Goal: Task Accomplishment & Management: Use online tool/utility

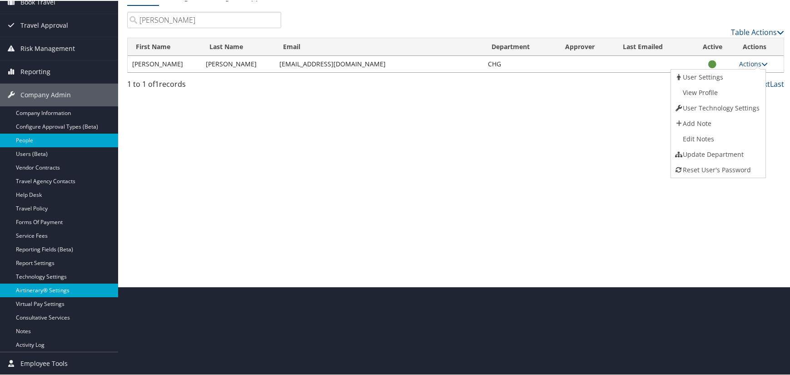
scroll to position [110, 0]
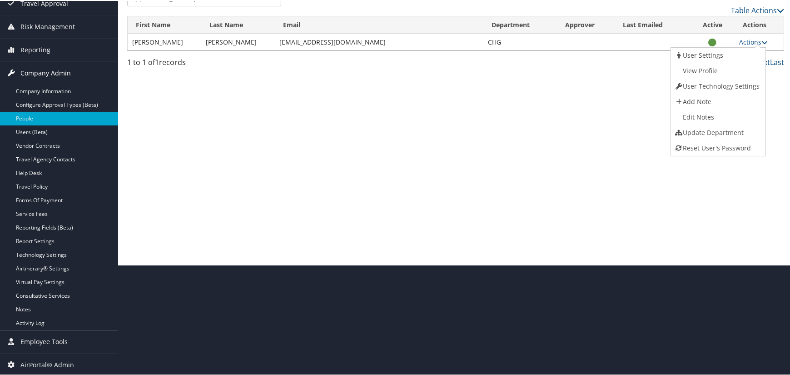
click at [66, 68] on span "Company Admin" at bounding box center [45, 72] width 50 height 23
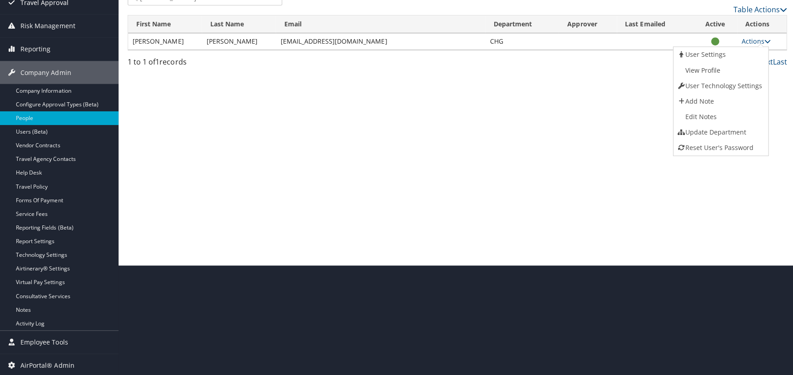
scroll to position [0, 0]
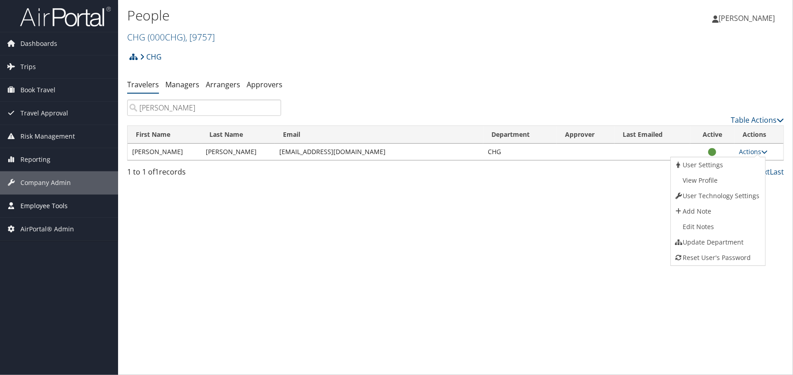
click at [41, 206] on span "Employee Tools" at bounding box center [43, 205] width 47 height 23
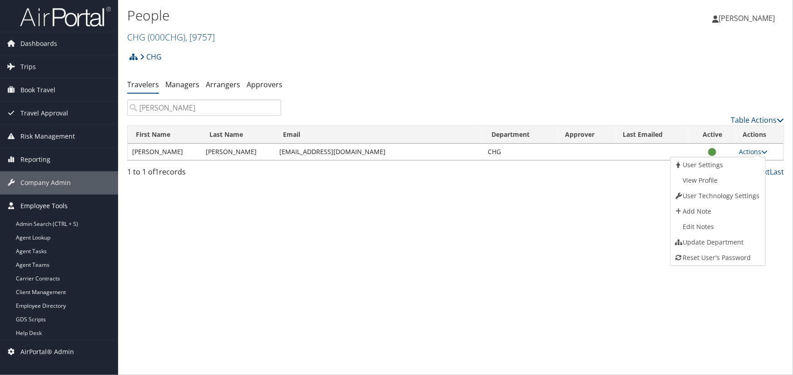
click at [38, 204] on span "Employee Tools" at bounding box center [43, 205] width 47 height 23
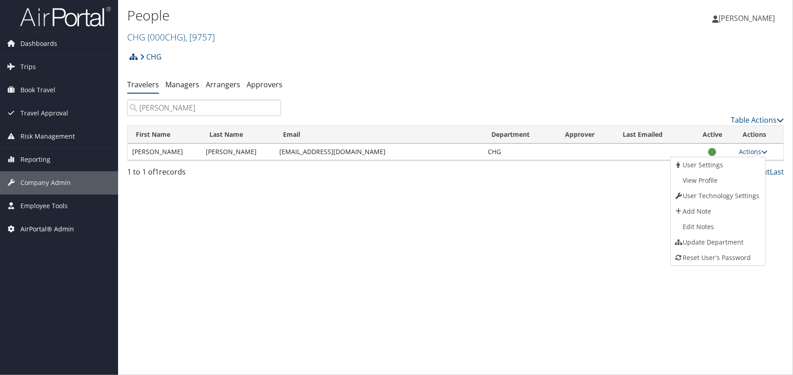
click at [46, 224] on span "AirPortal® Admin" at bounding box center [47, 229] width 54 height 23
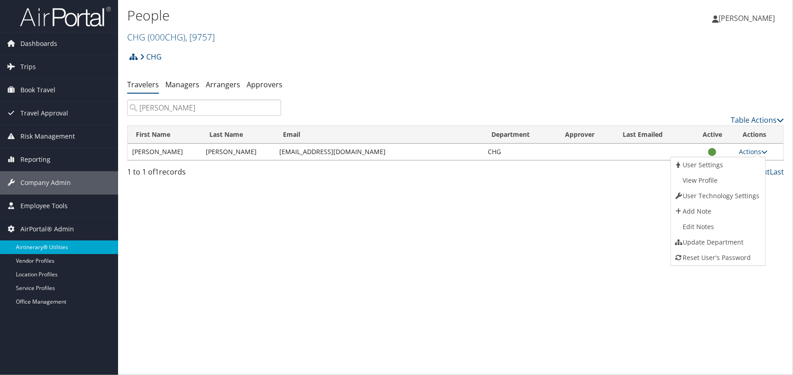
click at [43, 246] on link "Airtinerary® Utilities" at bounding box center [59, 247] width 118 height 14
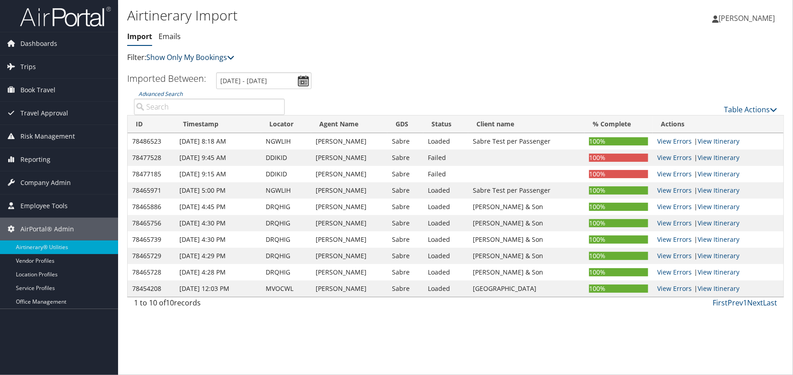
click at [196, 58] on link "Show Only My Bookings" at bounding box center [190, 57] width 88 height 10
click at [218, 72] on link "Show My TMC Bookings" at bounding box center [208, 71] width 119 height 15
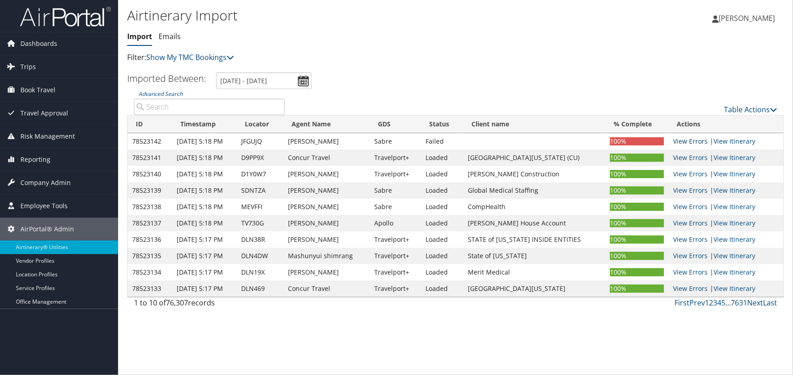
click at [693, 139] on link "View Errors" at bounding box center [690, 141] width 35 height 9
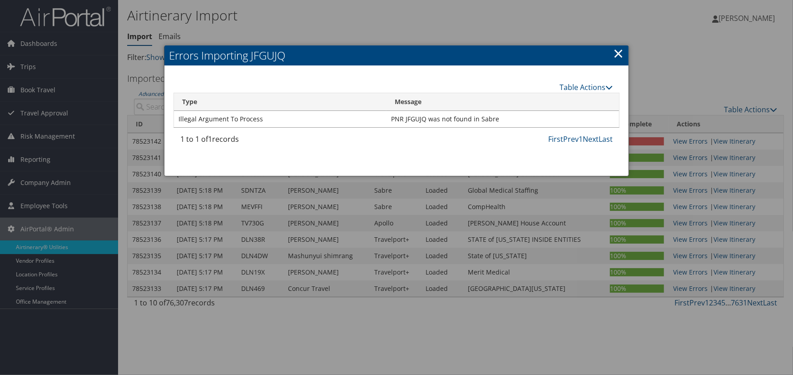
click at [616, 55] on link "×" at bounding box center [618, 53] width 10 height 18
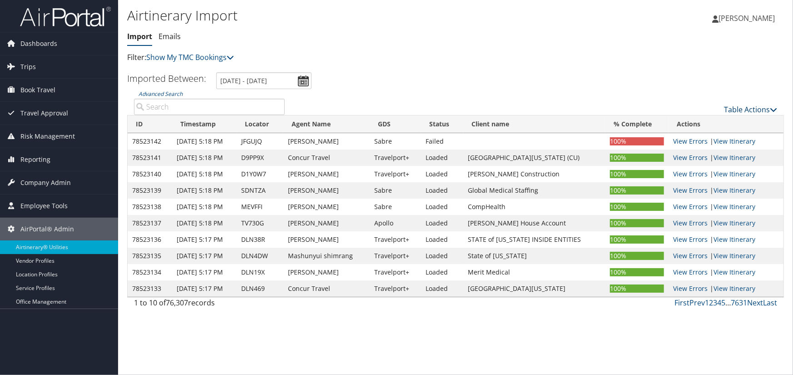
click at [760, 106] on link "Table Actions" at bounding box center [750, 109] width 53 height 10
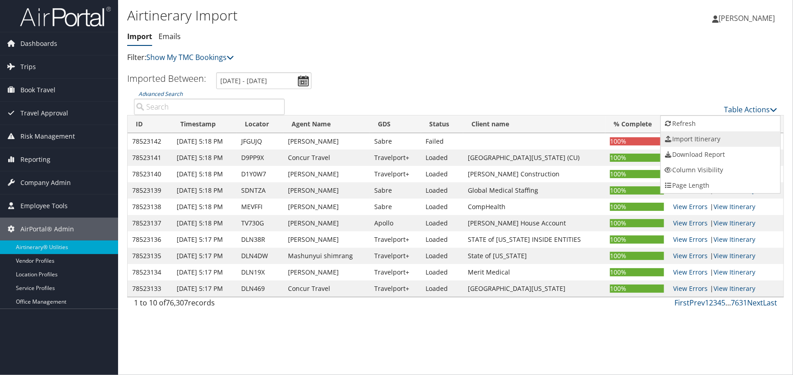
click at [674, 140] on link "Import Itinerary" at bounding box center [720, 138] width 119 height 15
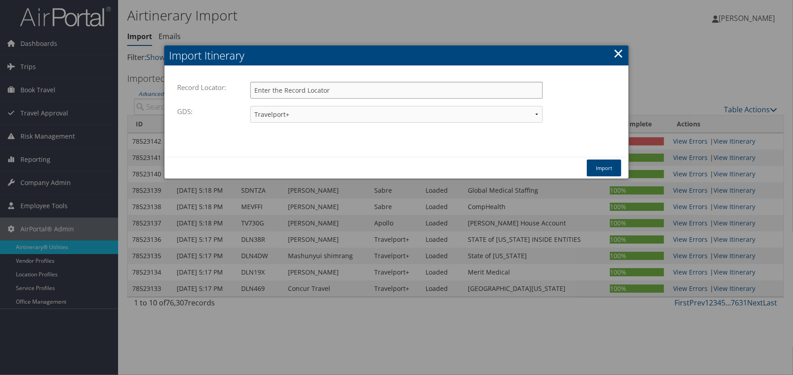
click at [319, 90] on input "Record Locator:" at bounding box center [396, 90] width 293 height 17
paste input "JFGUJQ"
type input "JFGUJQ"
click at [309, 114] on select "Travelport+ Worldspan Apollo Sabre Amadeus" at bounding box center [396, 114] width 293 height 17
click at [250, 106] on select "Travelport+ Worldspan Apollo Sabre Amadeus" at bounding box center [396, 114] width 293 height 17
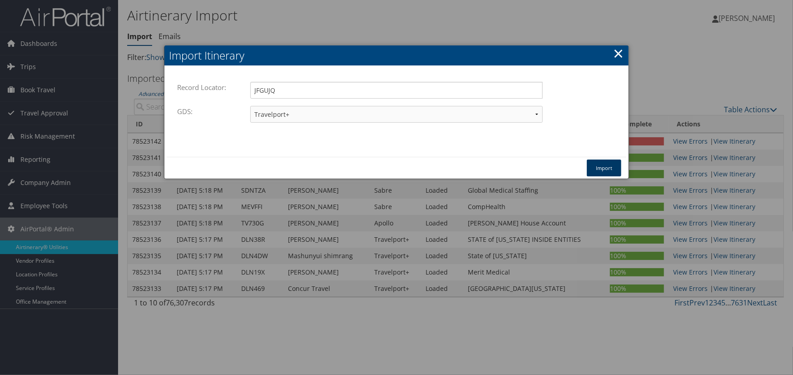
click at [610, 173] on button "Import" at bounding box center [604, 167] width 35 height 17
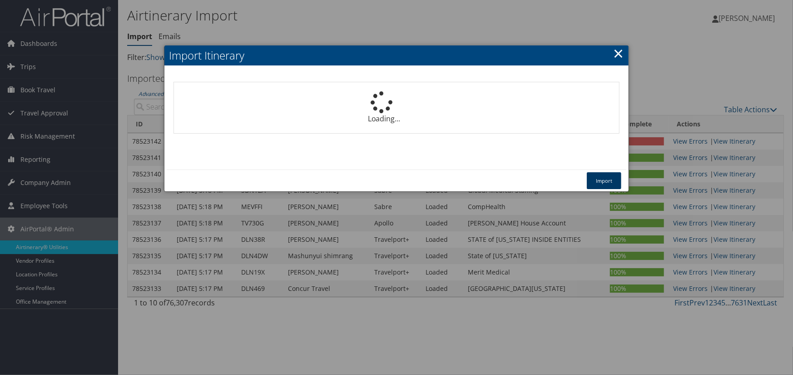
select select "1P"
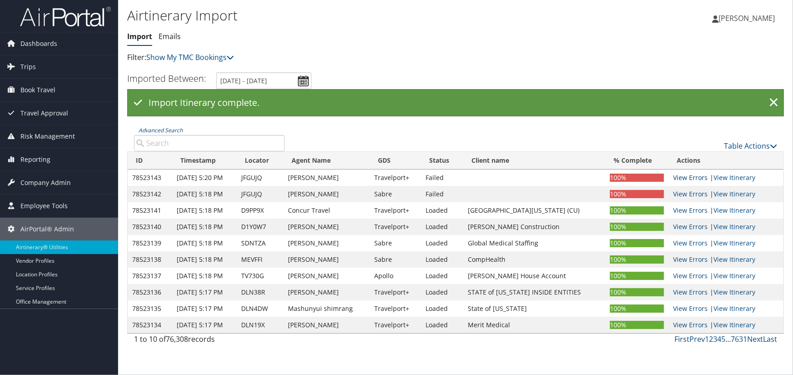
click at [698, 177] on link "View Errors" at bounding box center [690, 177] width 35 height 9
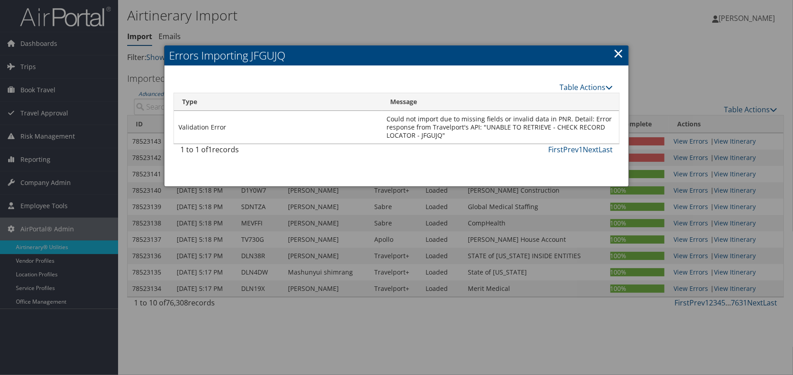
click at [617, 51] on link "×" at bounding box center [618, 53] width 10 height 18
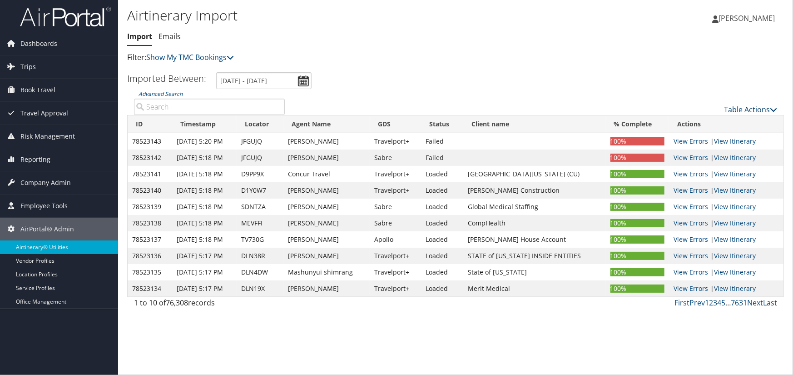
click at [744, 104] on link "Table Actions" at bounding box center [750, 109] width 53 height 10
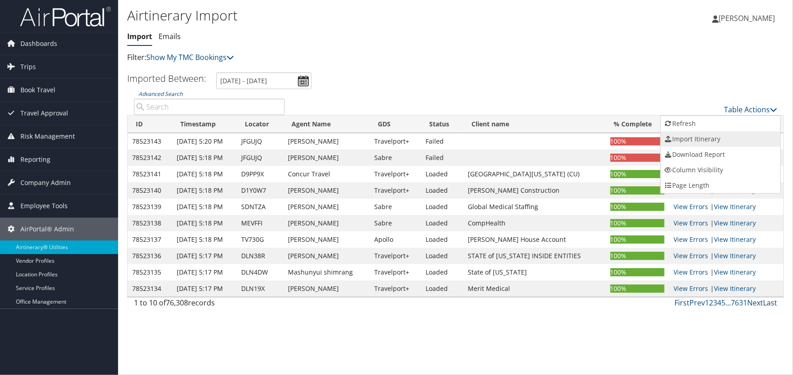
click at [705, 137] on link "Import Itinerary" at bounding box center [720, 138] width 119 height 15
select select "1P"
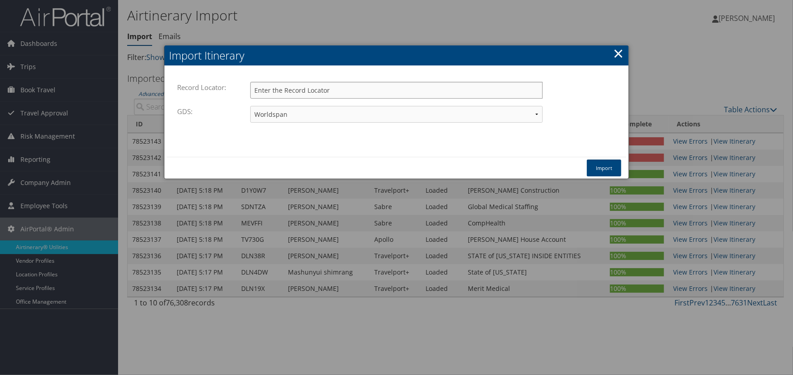
click at [341, 90] on input "Record Locator:" at bounding box center [396, 90] width 293 height 17
paste input "JFGUJQ"
type input "JFGUJQ"
click at [283, 115] on select "Travelport+ Worldspan Apollo Sabre Amadeus" at bounding box center [396, 114] width 293 height 17
click at [250, 106] on select "Travelport+ Worldspan Apollo Sabre Amadeus" at bounding box center [396, 114] width 293 height 17
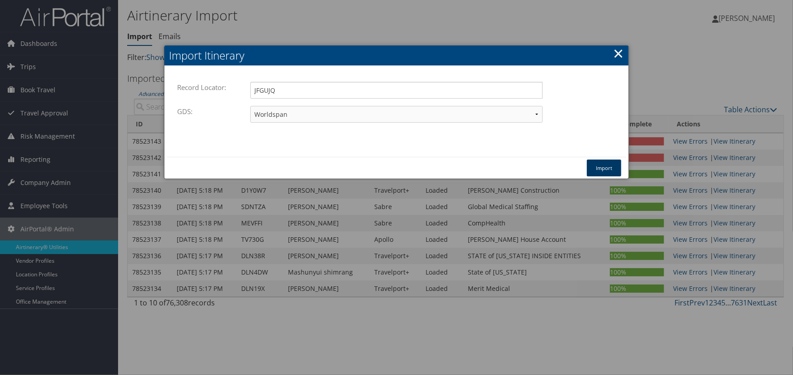
drag, startPoint x: 597, startPoint y: 166, endPoint x: 503, endPoint y: 122, distance: 104.0
click at [598, 166] on button "Import" at bounding box center [604, 167] width 35 height 17
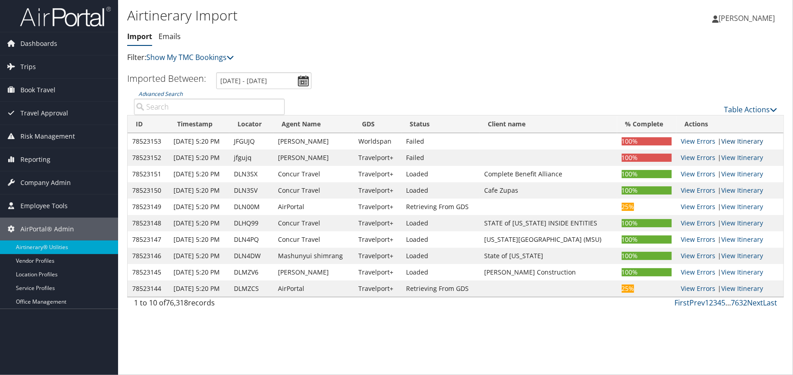
click at [748, 139] on link "View Itinerary" at bounding box center [742, 141] width 42 height 9
click at [688, 139] on link "View Errors" at bounding box center [698, 141] width 35 height 9
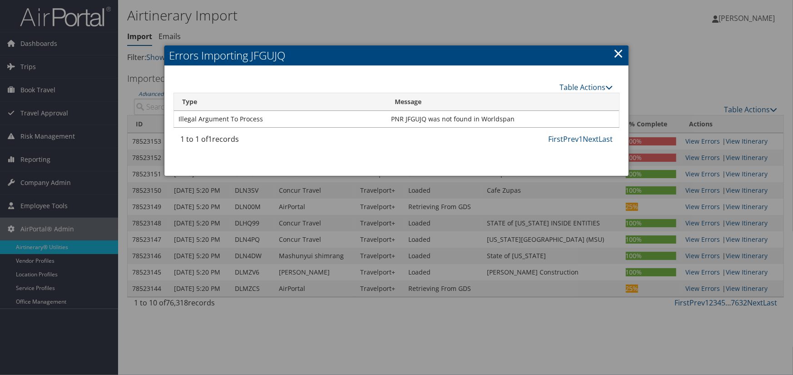
click at [619, 49] on link "×" at bounding box center [618, 53] width 10 height 18
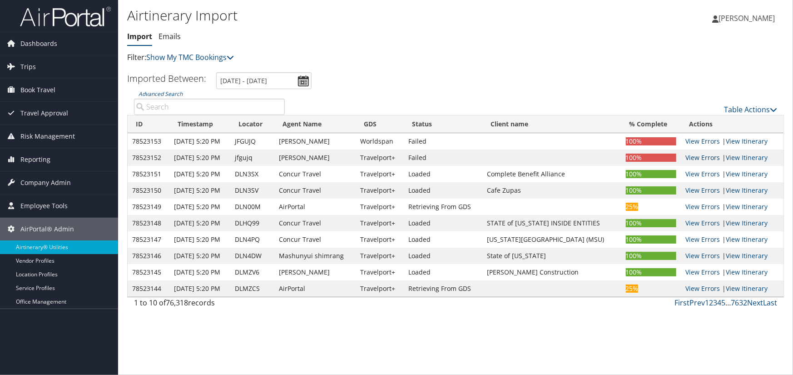
click at [692, 156] on link "View Errors" at bounding box center [702, 157] width 35 height 9
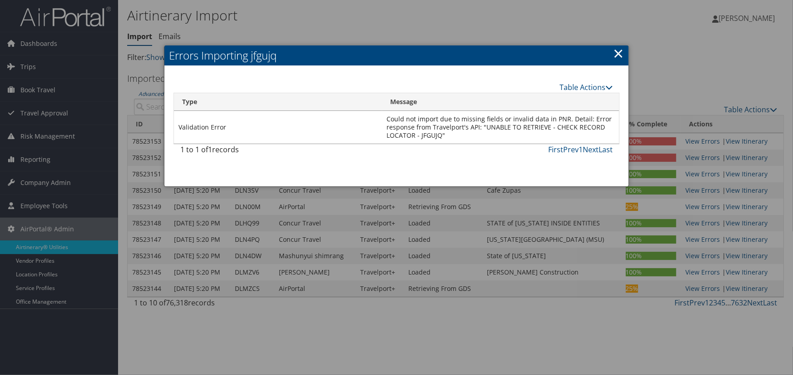
click at [50, 41] on div at bounding box center [396, 187] width 793 height 375
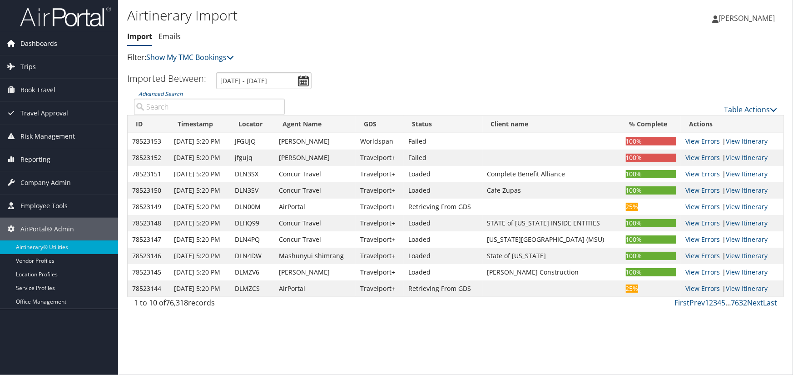
click at [38, 44] on span "Dashboards" at bounding box center [38, 43] width 37 height 23
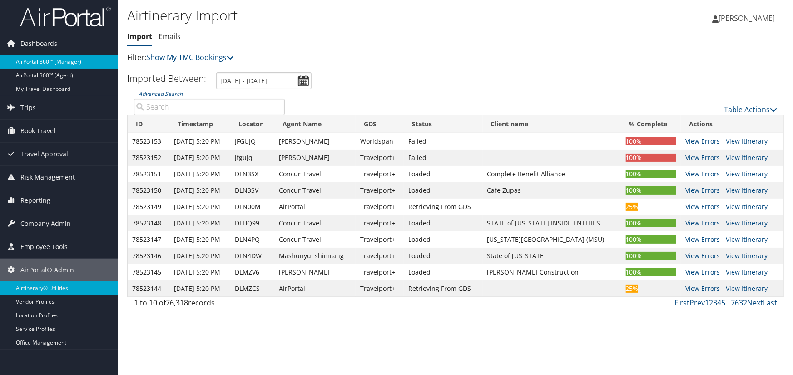
click at [66, 61] on link "AirPortal 360™ (Manager)" at bounding box center [59, 62] width 118 height 14
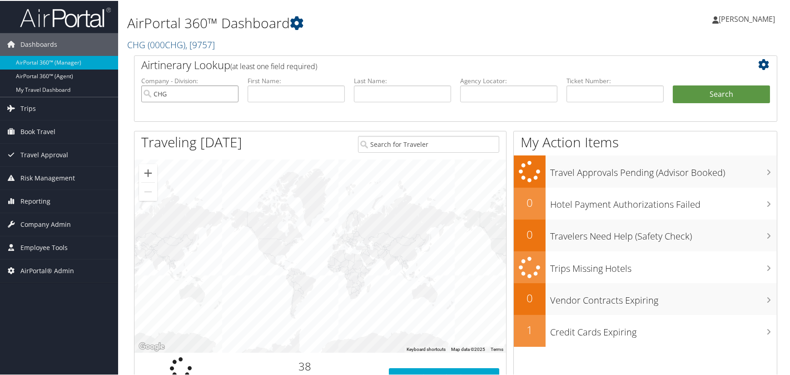
click at [228, 91] on input "CHG" at bounding box center [189, 92] width 97 height 17
click at [516, 95] on input "text" at bounding box center [508, 92] width 97 height 17
paste input "JFGUJQ"
type input "JFGUJQ"
click at [730, 97] on button "Search" at bounding box center [721, 93] width 97 height 18
